Goal: Information Seeking & Learning: Learn about a topic

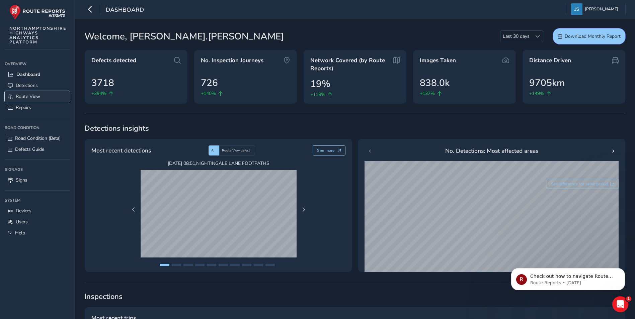
click at [24, 98] on span "Route View" at bounding box center [28, 96] width 24 height 6
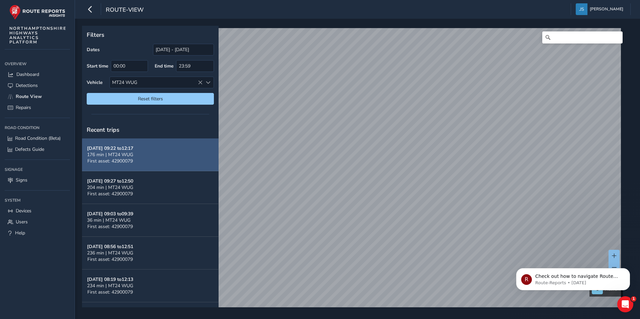
click at [139, 153] on button "[DATE] 09:22 to 12:17 176 min | MT24 WUG First asset: 42900079" at bounding box center [150, 155] width 137 height 33
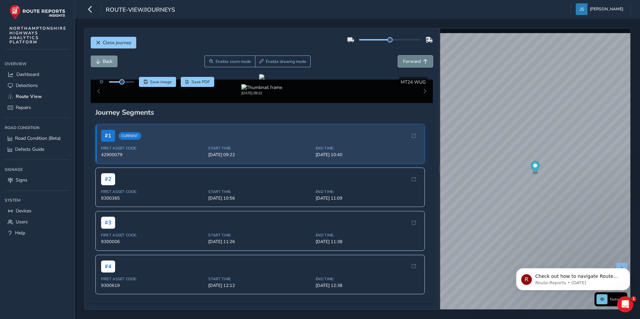
click at [409, 60] on span "Forward" at bounding box center [412, 61] width 18 height 6
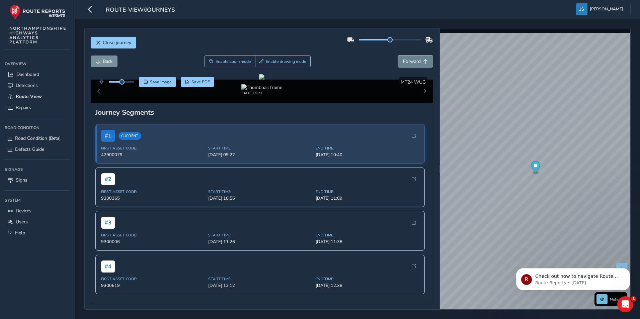
click at [409, 60] on span "Forward" at bounding box center [412, 61] width 18 height 6
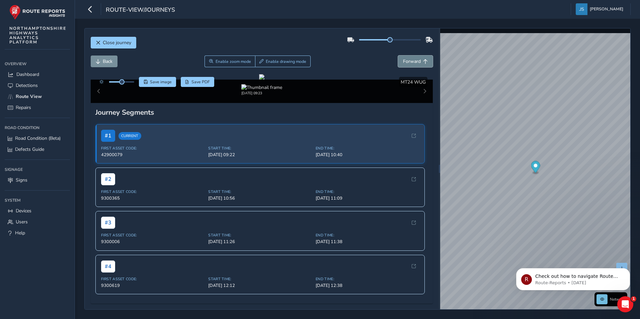
click at [409, 60] on span "Forward" at bounding box center [412, 61] width 18 height 6
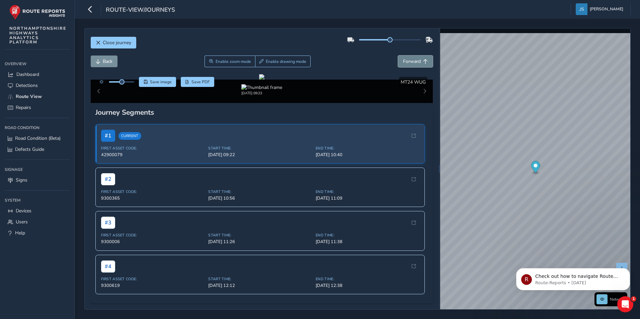
click at [409, 60] on span "Forward" at bounding box center [412, 61] width 18 height 6
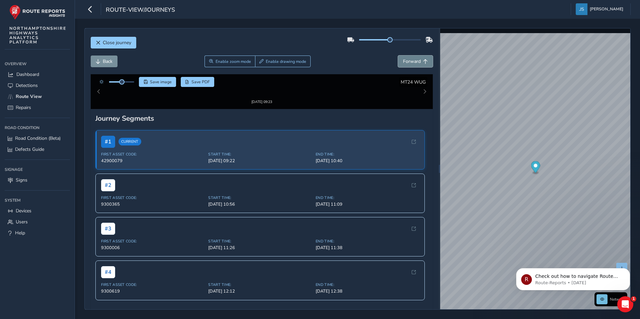
click at [409, 60] on span "Forward" at bounding box center [412, 61] width 18 height 6
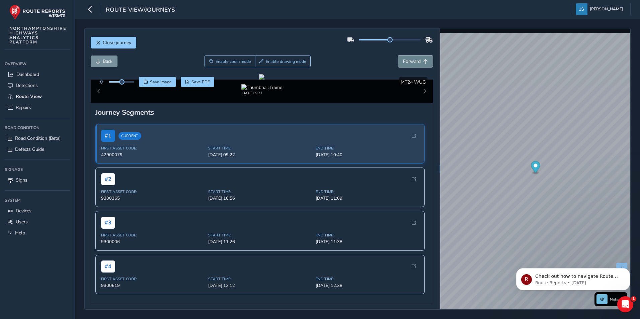
click at [409, 60] on span "Forward" at bounding box center [412, 61] width 18 height 6
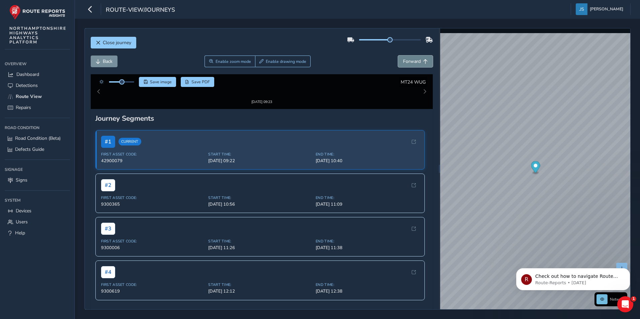
click at [409, 60] on span "Forward" at bounding box center [412, 61] width 18 height 6
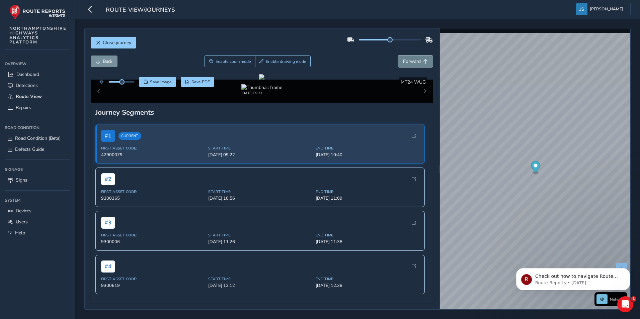
click at [409, 60] on span "Forward" at bounding box center [412, 61] width 18 height 6
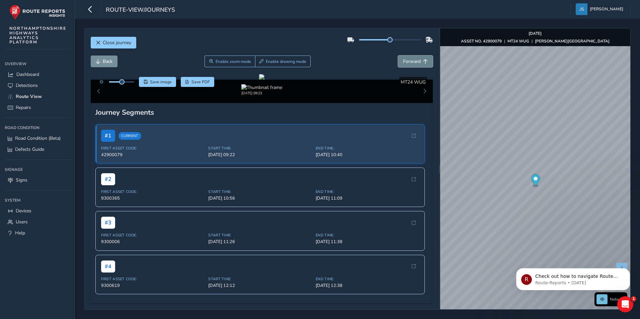
click at [409, 60] on span "Forward" at bounding box center [412, 61] width 18 height 6
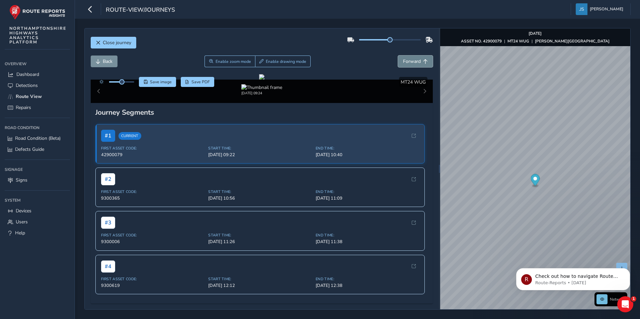
click at [409, 60] on span "Forward" at bounding box center [412, 61] width 18 height 6
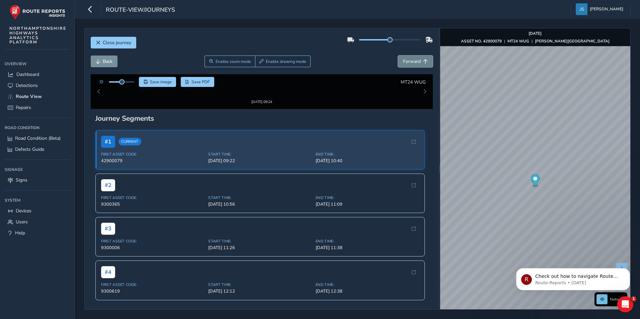
click at [409, 60] on span "Forward" at bounding box center [412, 61] width 18 height 6
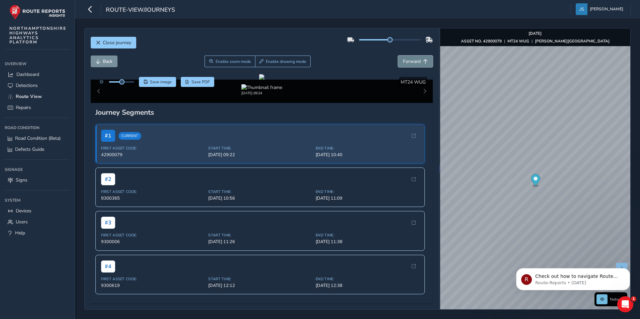
click at [409, 60] on span "Forward" at bounding box center [412, 61] width 18 height 6
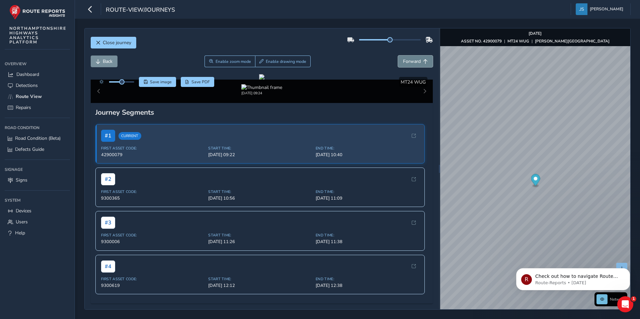
click at [409, 60] on span "Forward" at bounding box center [412, 61] width 18 height 6
